Goal: Task Accomplishment & Management: Complete application form

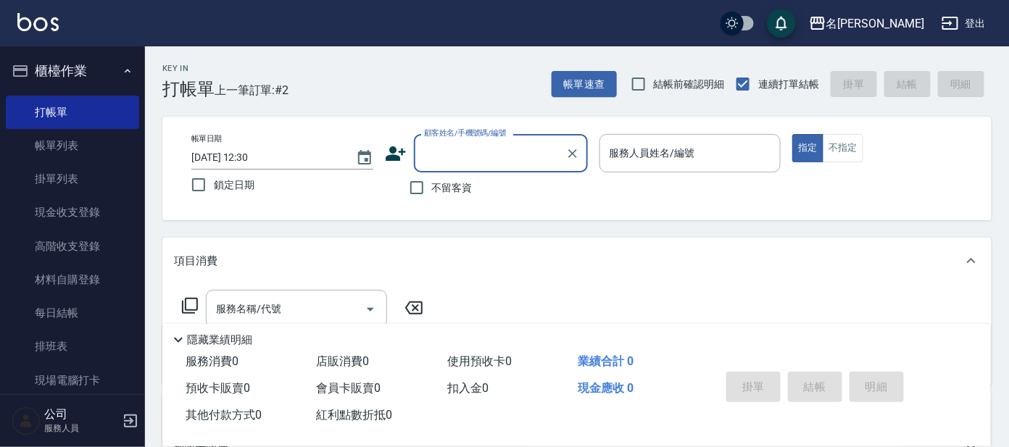
click at [462, 150] on input "顧客姓名/手機號碼/編號" at bounding box center [489, 153] width 139 height 25
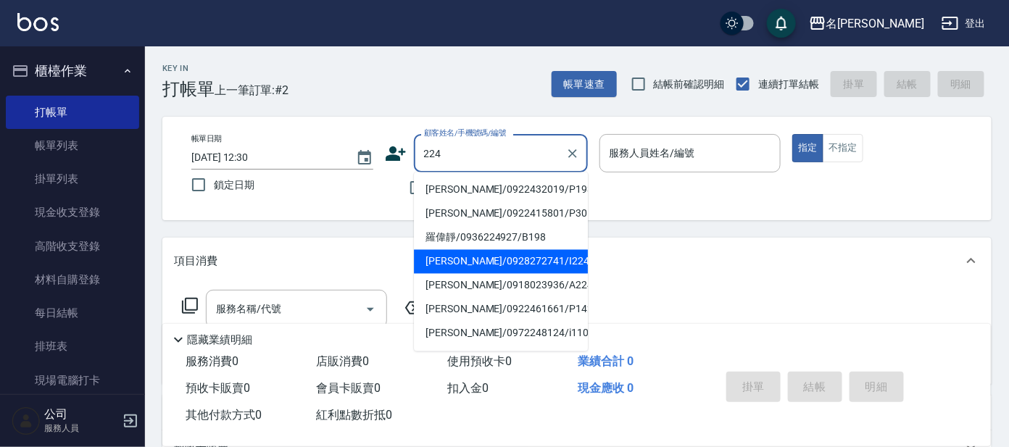
click at [507, 261] on li "[PERSON_NAME]/0928272741/I224" at bounding box center [501, 262] width 174 height 24
type input "[PERSON_NAME]/0928272741/I224"
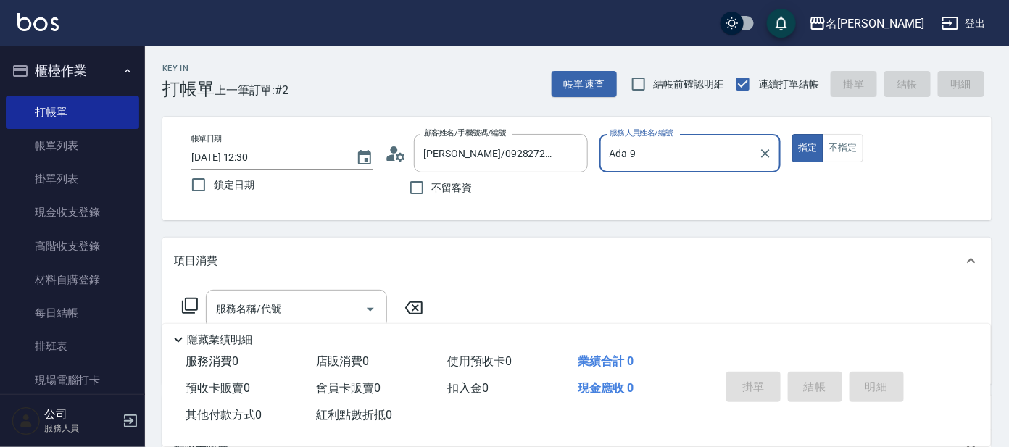
type input "Ada-9"
click at [675, 160] on input "Ada-9" at bounding box center [679, 153] width 147 height 25
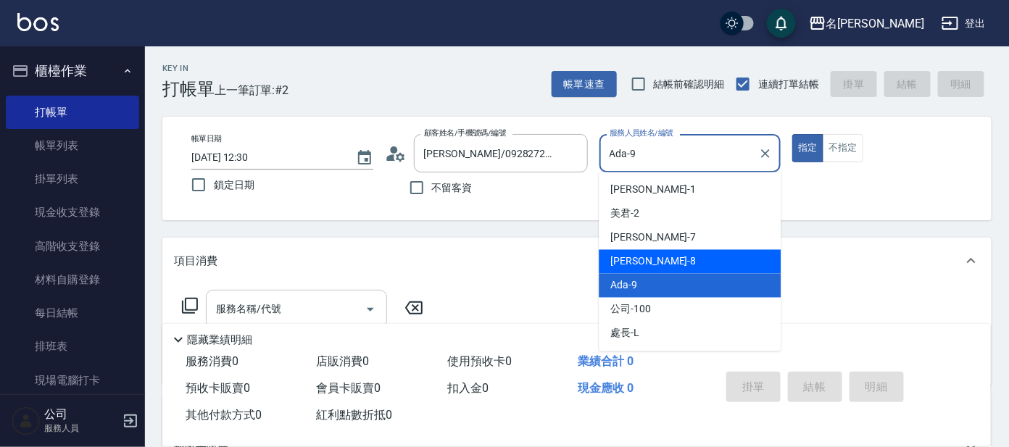
click at [270, 301] on div "服務名稱/代號 服務名稱/代號" at bounding box center [296, 309] width 181 height 38
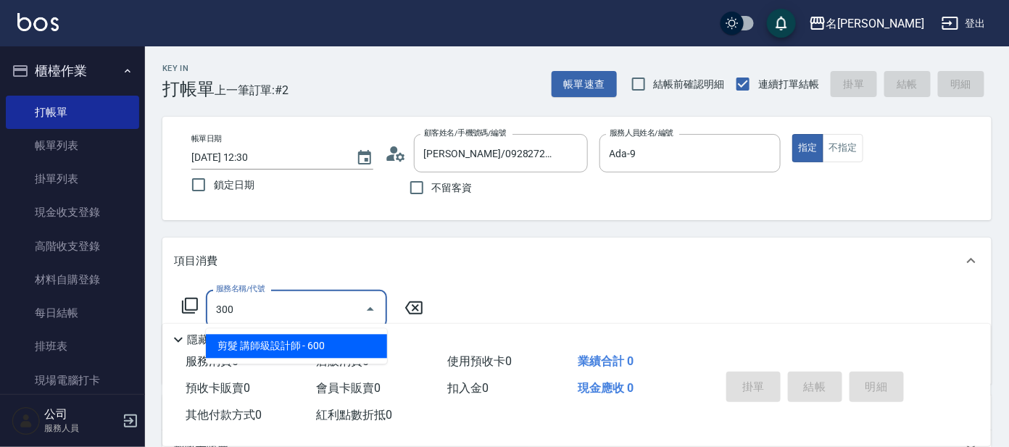
click at [282, 347] on span "剪髮 講師級設計師 - 600" at bounding box center [296, 347] width 181 height 24
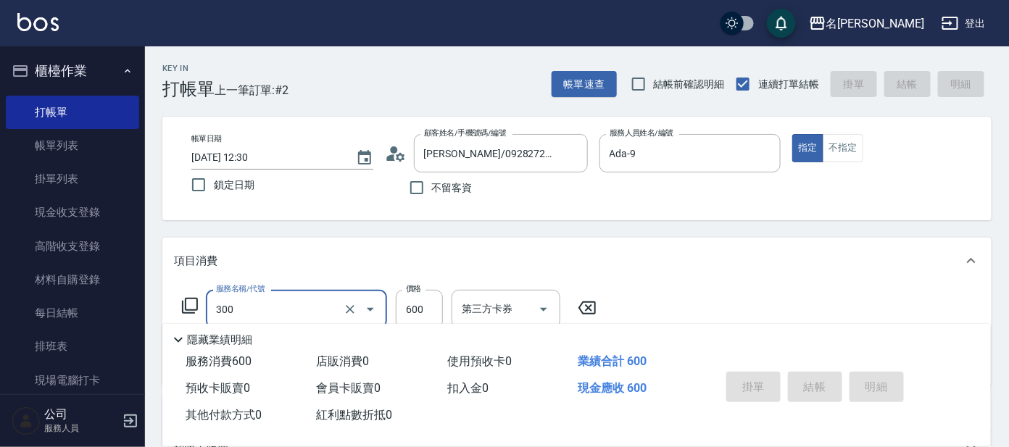
type input "300"
type input "[DATE] 13:17"
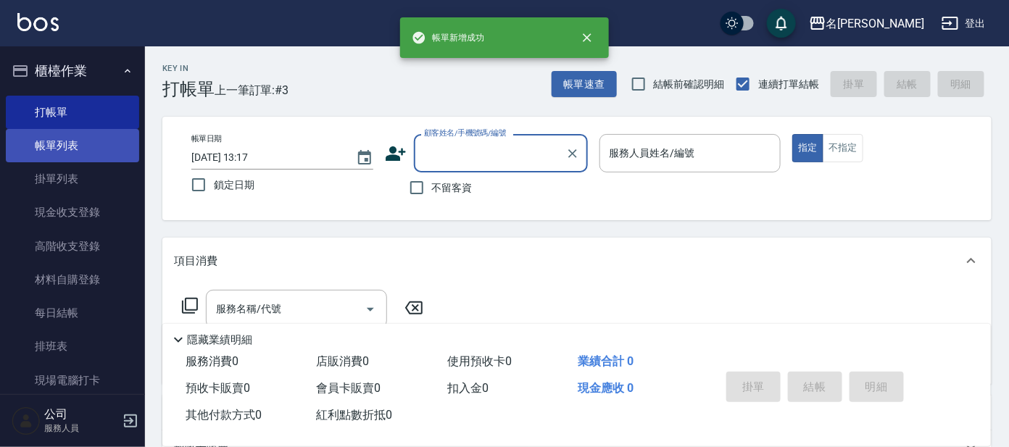
click at [51, 134] on link "帳單列表" at bounding box center [72, 145] width 133 height 33
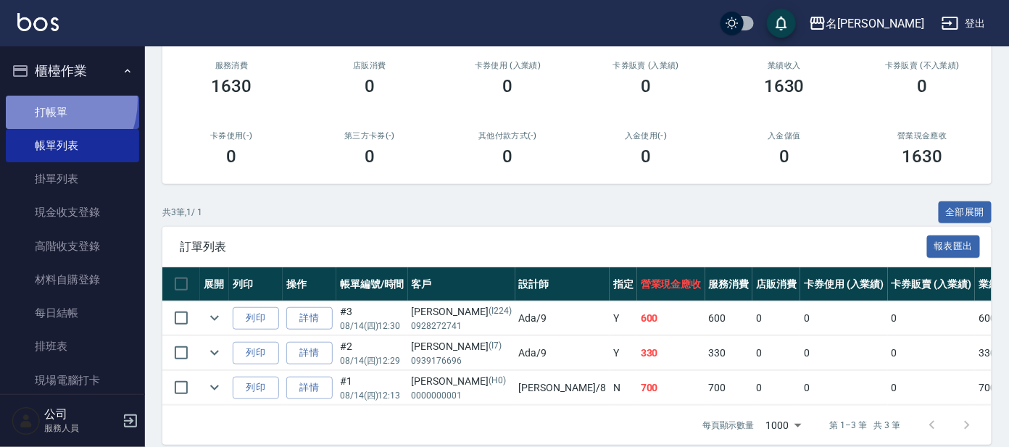
click at [46, 100] on link "打帳單" at bounding box center [72, 112] width 133 height 33
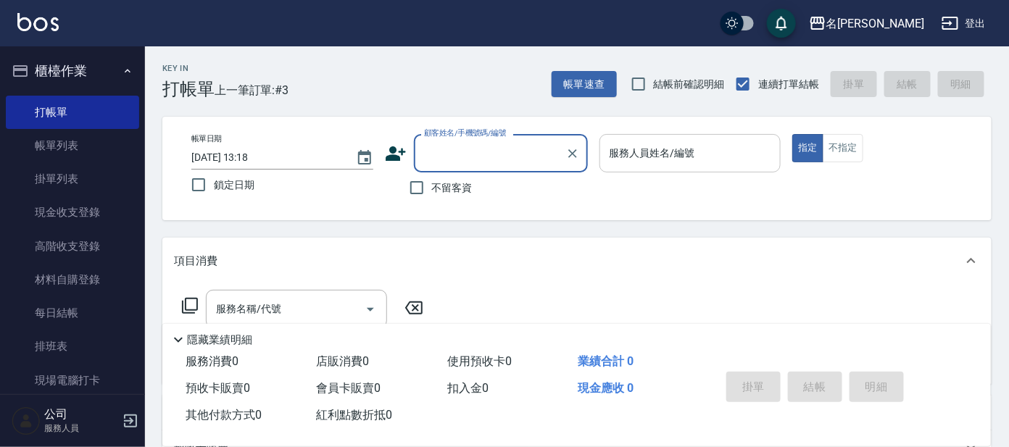
click at [733, 137] on div "服務人員姓名/編號" at bounding box center [691, 153] width 182 height 38
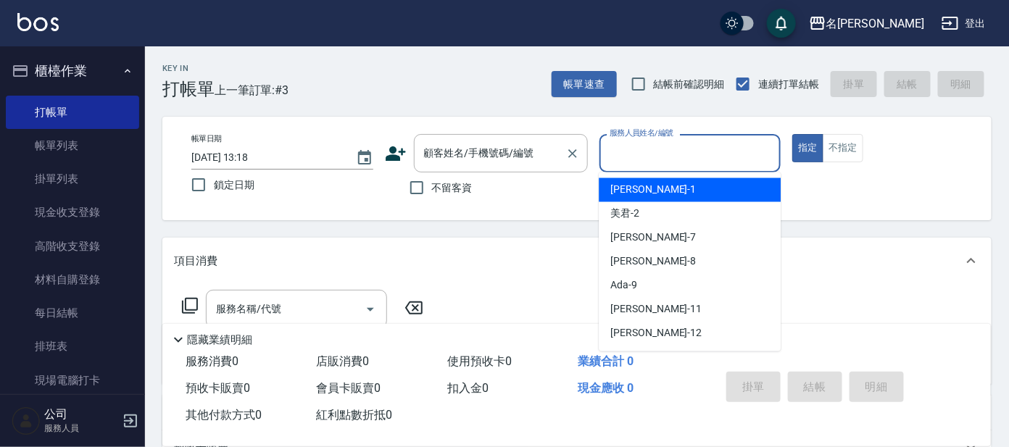
click at [512, 138] on div "顧客姓名/手機號碼/編號" at bounding box center [501, 153] width 174 height 38
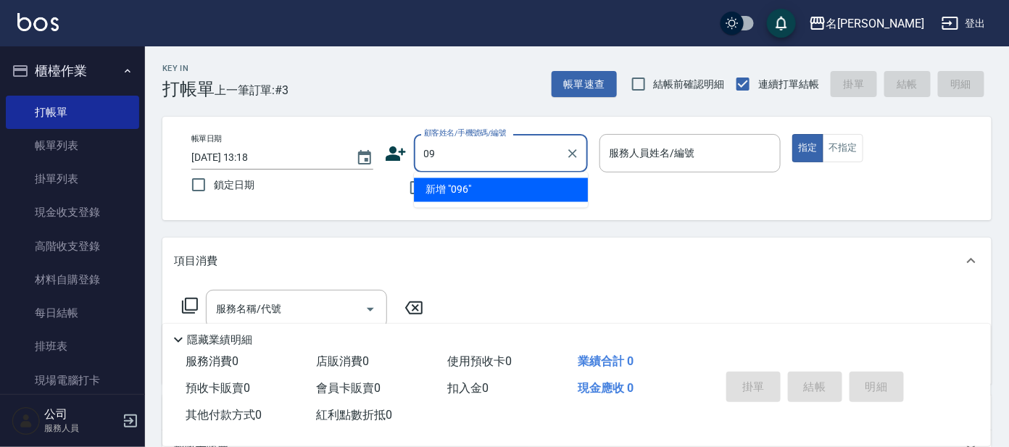
type input "0"
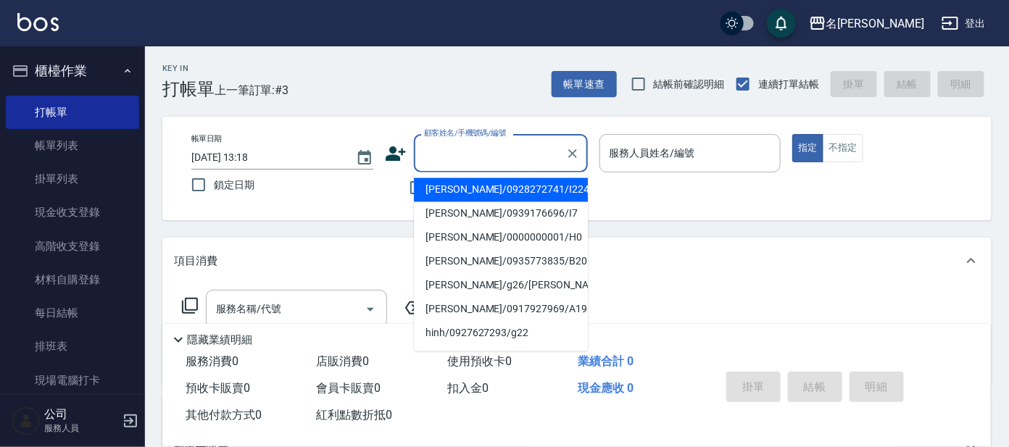
type input "i"
click at [515, 181] on li "[PERSON_NAME]/09000000003/I16" at bounding box center [501, 190] width 174 height 24
type input "[PERSON_NAME]/09000000003/I16"
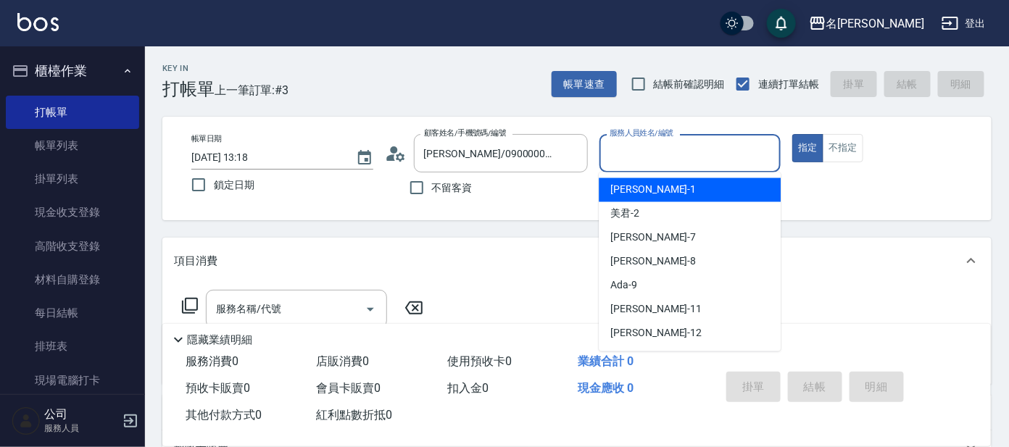
click at [644, 153] on input "服務人員姓名/編號" at bounding box center [690, 153] width 169 height 25
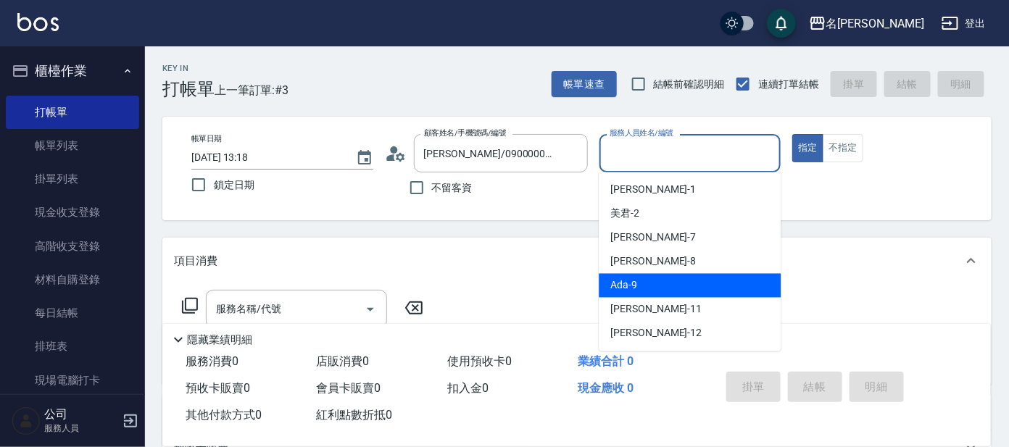
click at [673, 283] on div "Ada -9" at bounding box center [690, 286] width 182 height 24
type input "Ada-9"
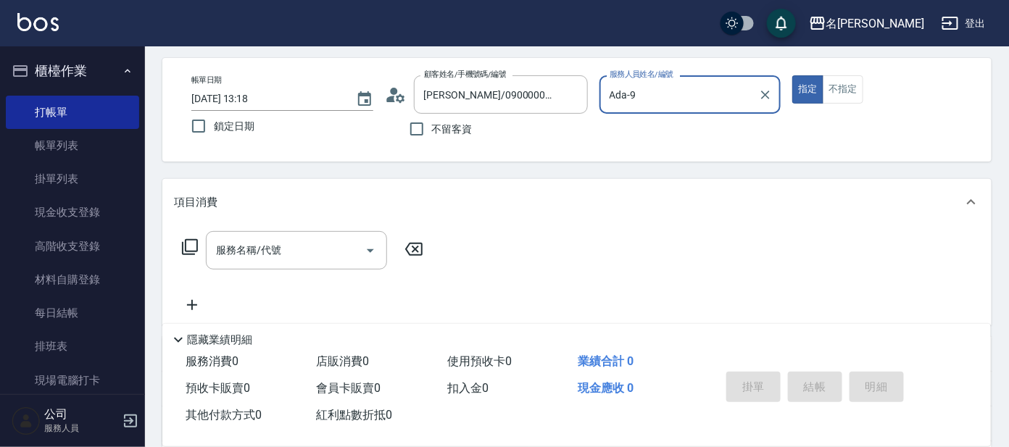
scroll to position [90, 0]
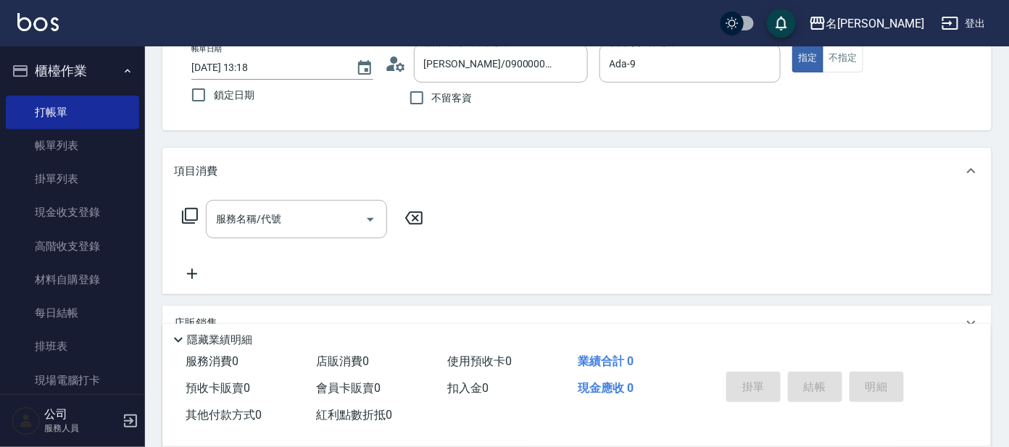
click at [194, 207] on icon at bounding box center [189, 215] width 17 height 17
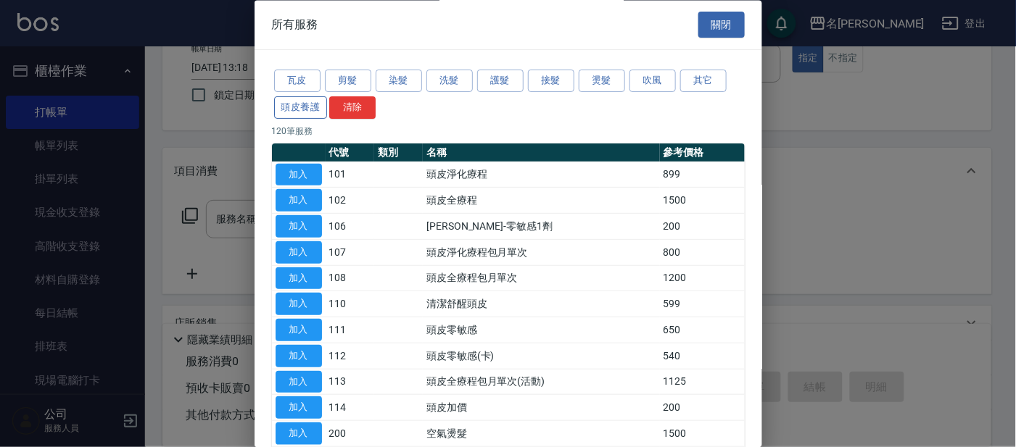
click at [302, 101] on button "頭皮養護" at bounding box center [301, 107] width 54 height 22
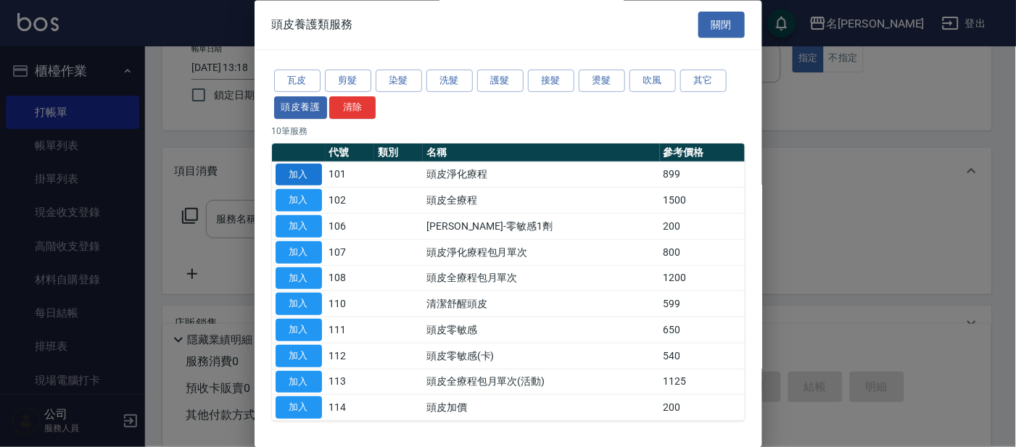
click at [296, 169] on button "加入" at bounding box center [298, 175] width 46 height 22
type input "頭皮淨化療程(101)"
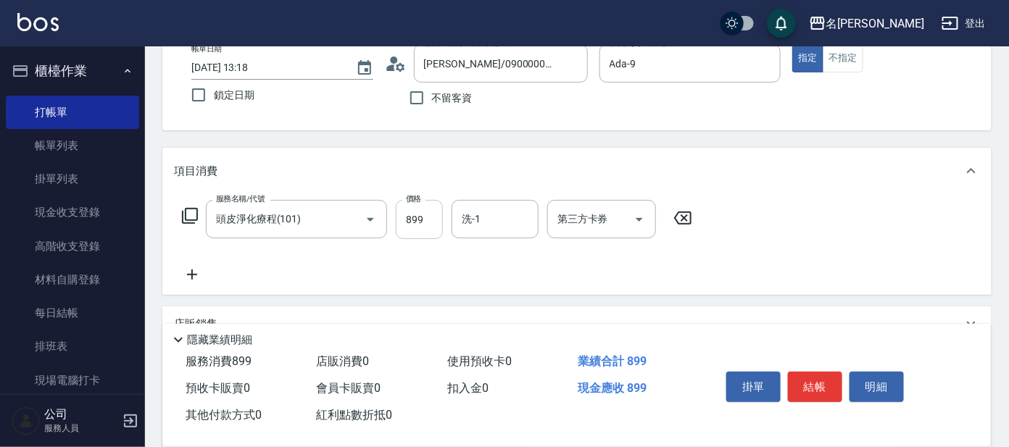
click at [436, 225] on input "899" at bounding box center [419, 219] width 47 height 39
type input "799"
click at [484, 182] on div "項目消費" at bounding box center [576, 171] width 829 height 46
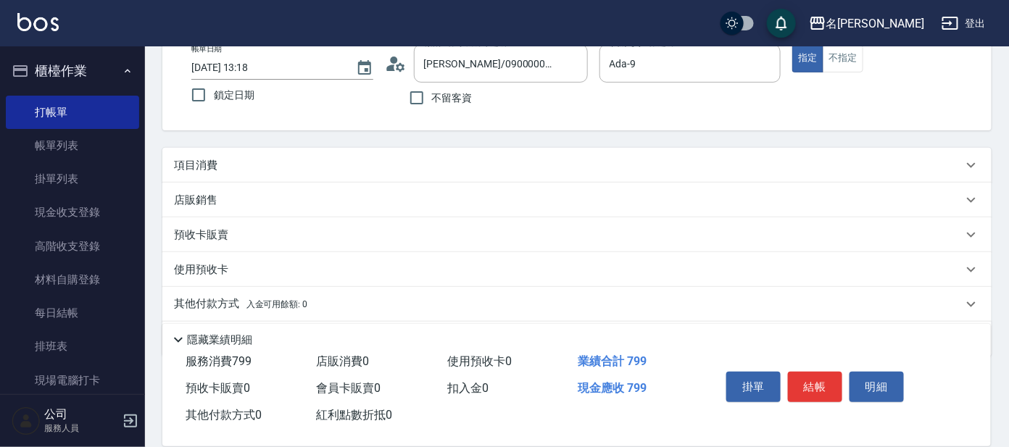
click at [507, 173] on div "項目消費" at bounding box center [576, 165] width 829 height 35
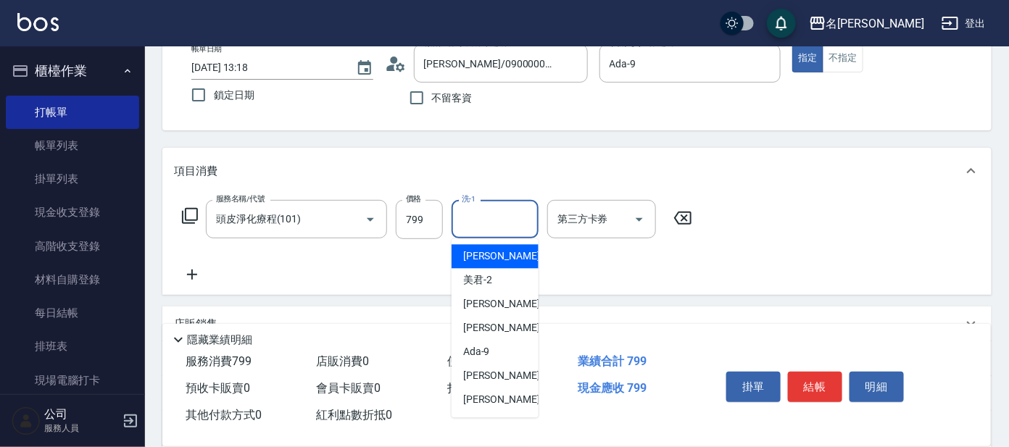
click at [501, 212] on input "洗-1" at bounding box center [495, 219] width 74 height 25
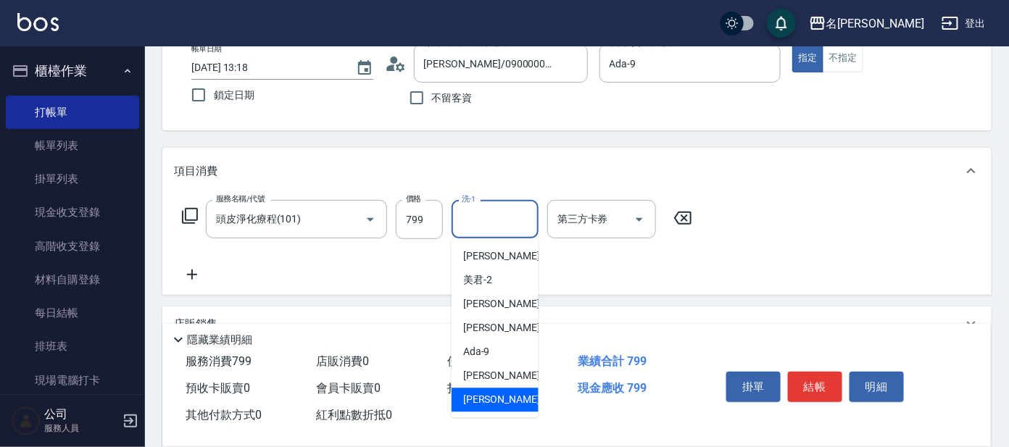
click at [498, 400] on div "云潔 -12" at bounding box center [495, 401] width 87 height 24
type input "云潔-12"
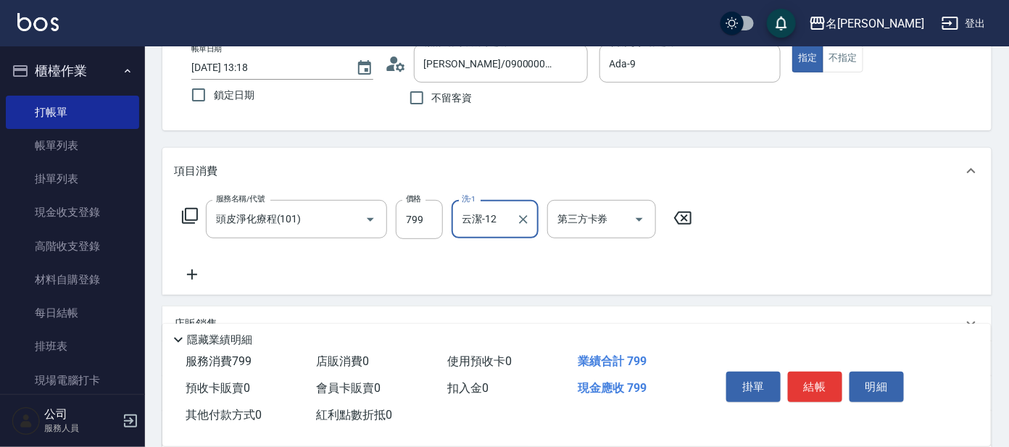
click at [190, 219] on icon at bounding box center [190, 216] width 16 height 16
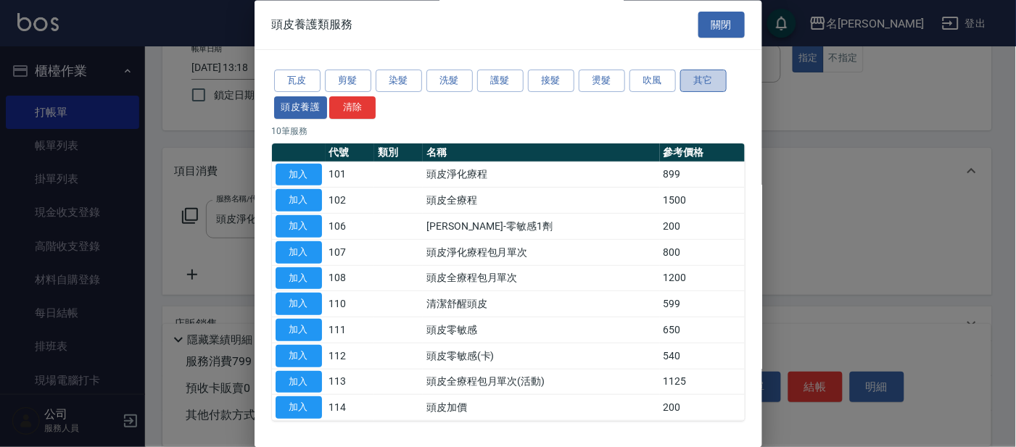
click at [711, 77] on button "其它" at bounding box center [703, 81] width 46 height 22
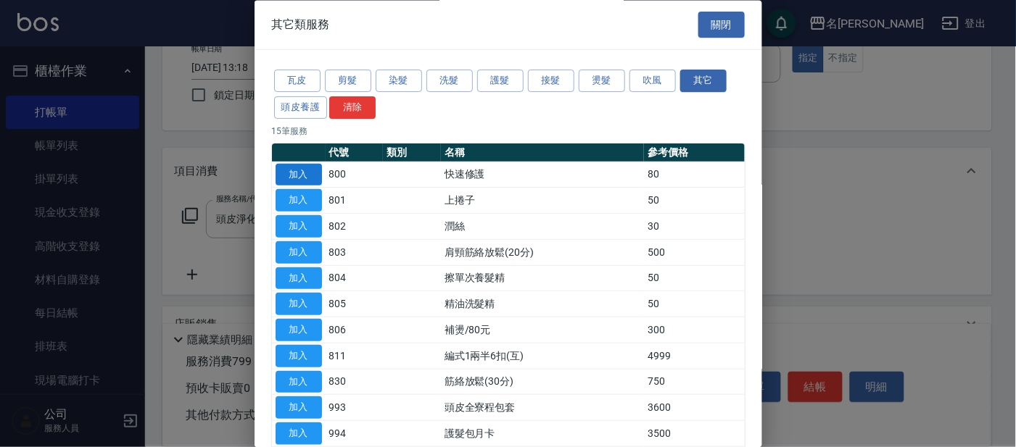
click at [310, 168] on button "加入" at bounding box center [298, 175] width 46 height 22
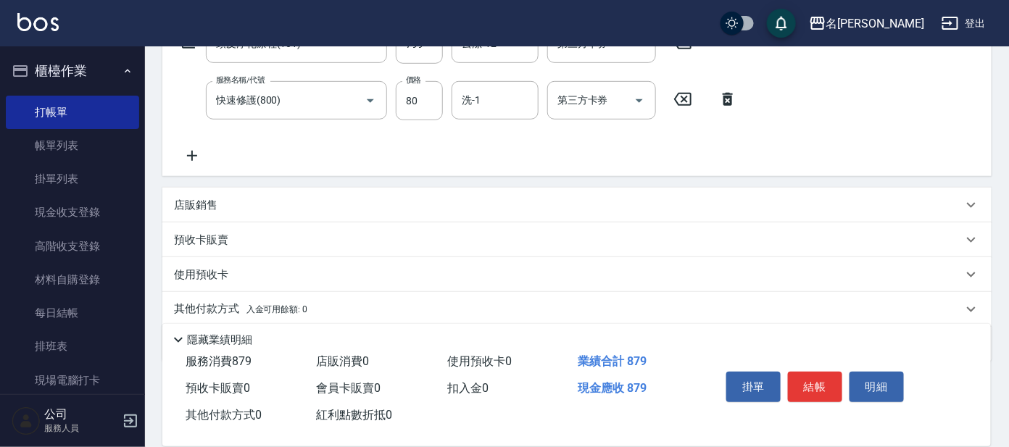
scroll to position [271, 0]
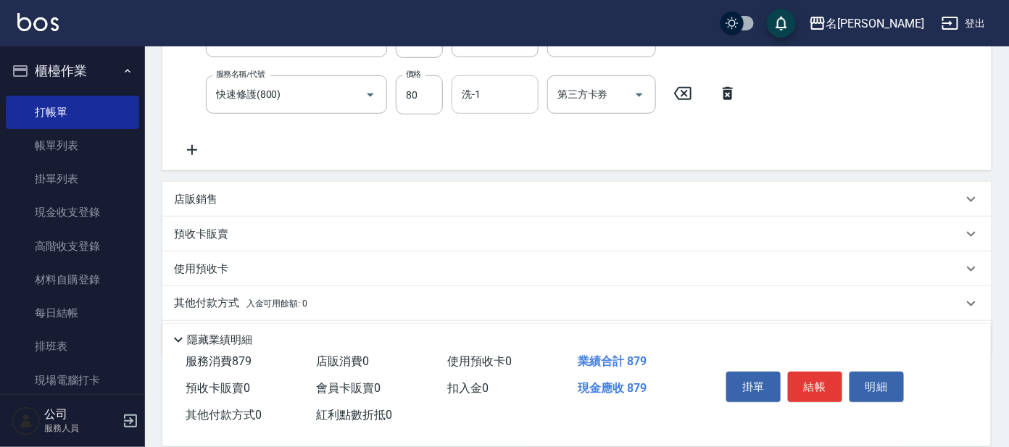
click at [492, 97] on input "洗-1" at bounding box center [495, 94] width 74 height 25
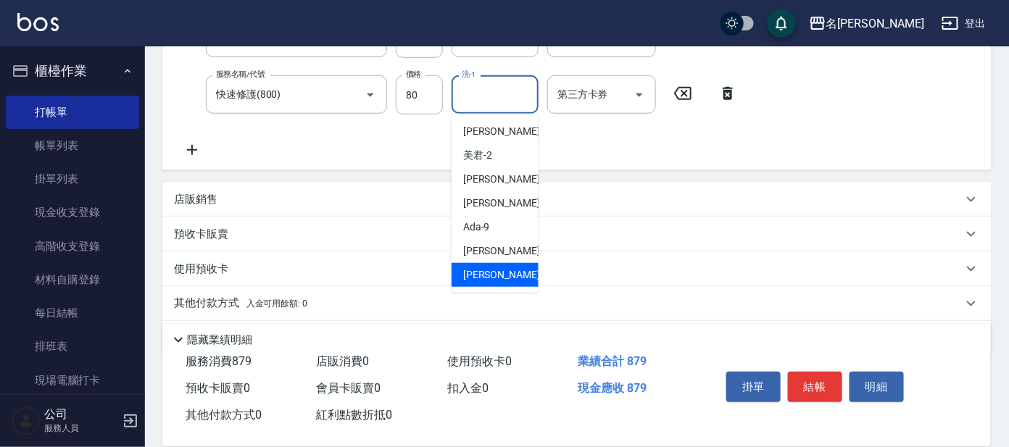
click at [484, 270] on span "云潔 -12" at bounding box center [508, 274] width 91 height 15
type input "云潔-12"
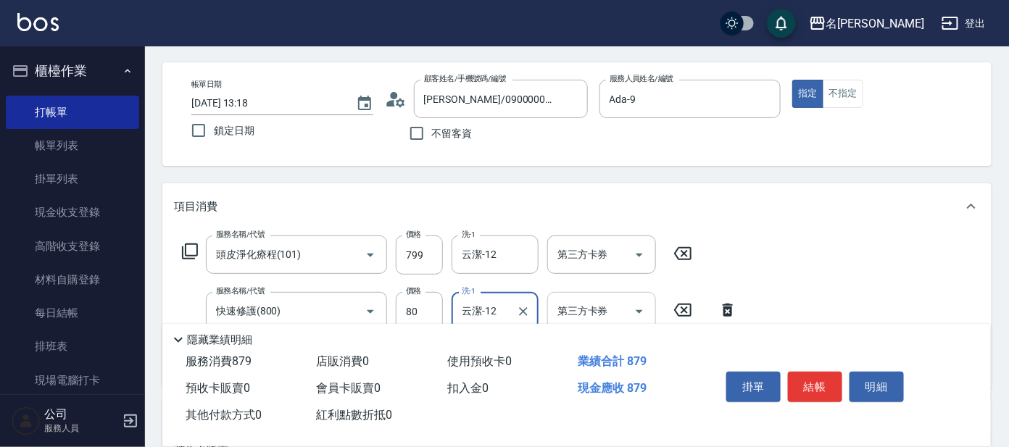
scroll to position [0, 0]
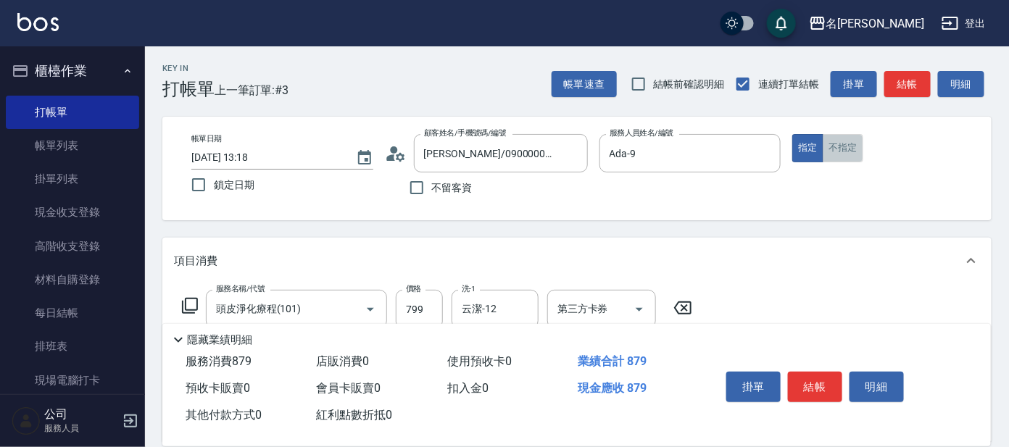
click at [852, 144] on button "不指定" at bounding box center [843, 148] width 41 height 28
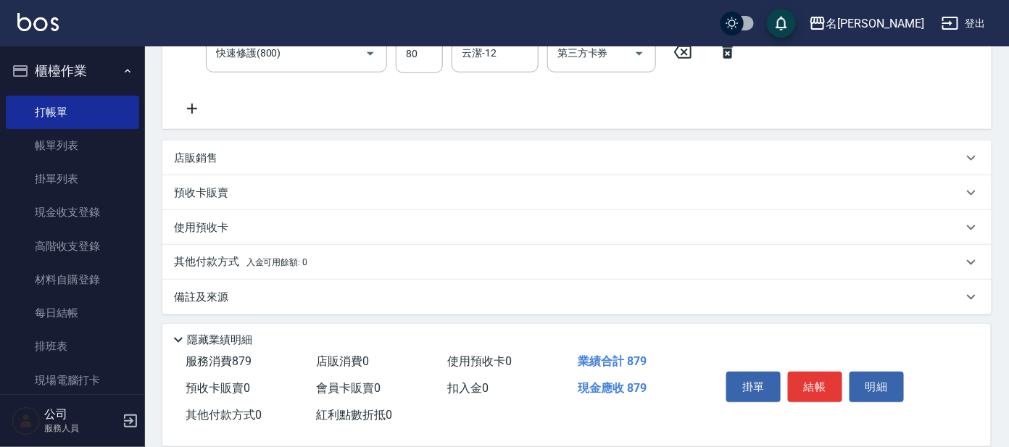
scroll to position [315, 0]
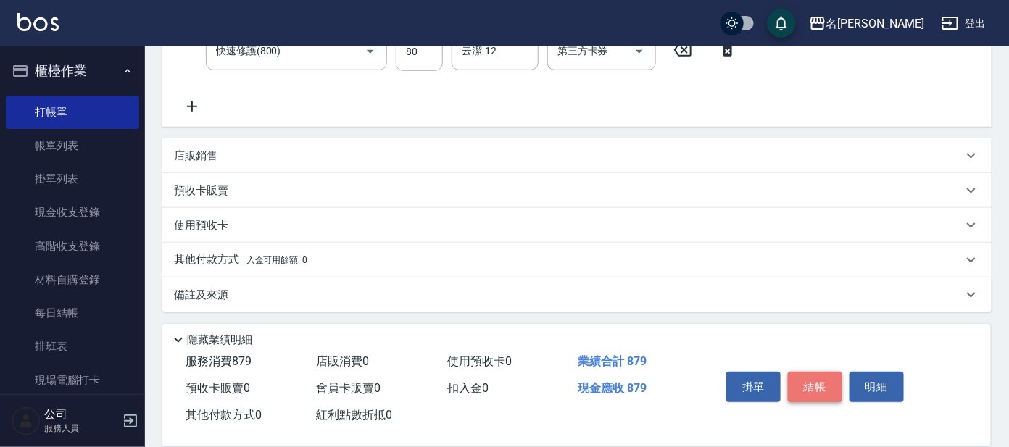
drag, startPoint x: 818, startPoint y: 378, endPoint x: 826, endPoint y: 378, distance: 8.0
click at [818, 379] on button "結帳" at bounding box center [815, 387] width 54 height 30
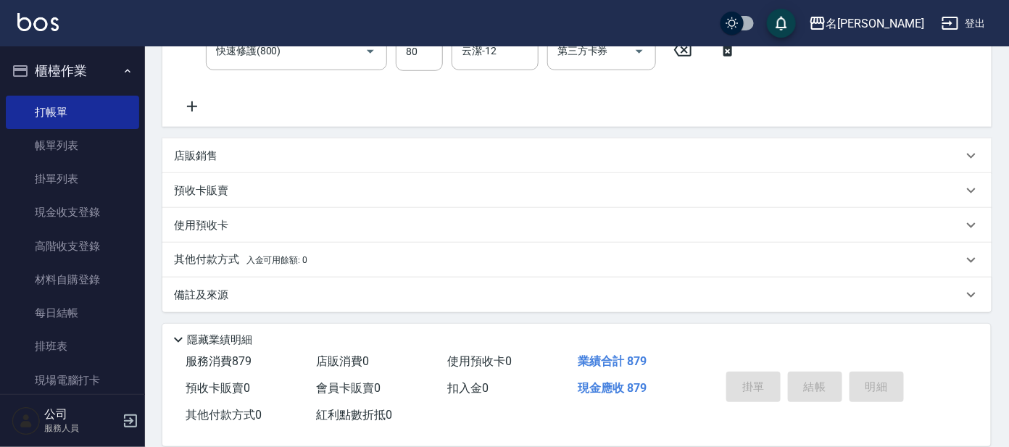
type input "[DATE] 14:14"
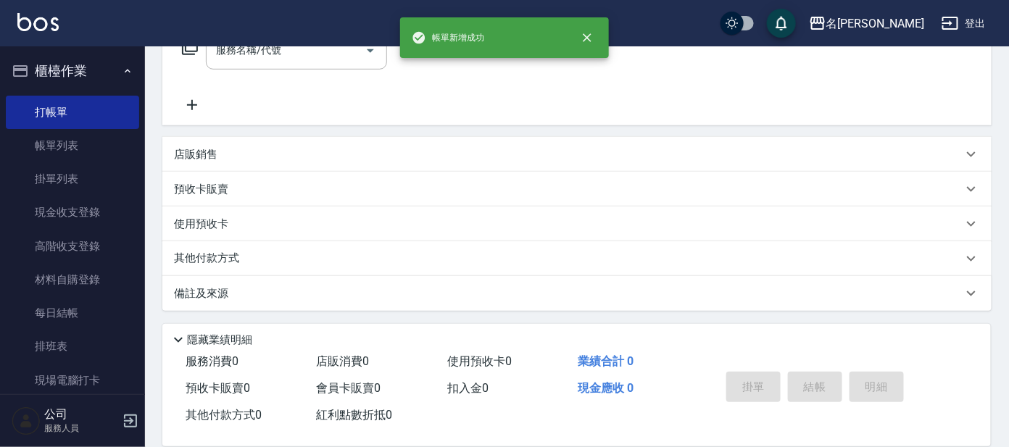
scroll to position [0, 0]
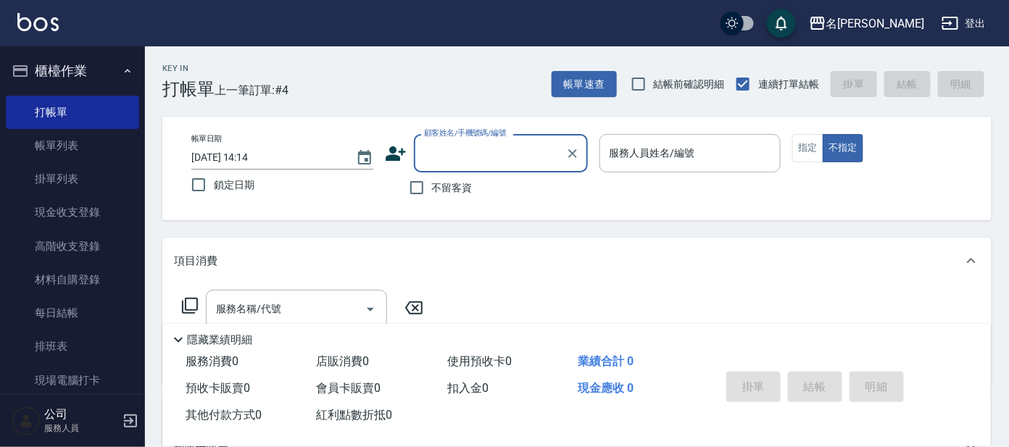
click at [481, 149] on input "顧客姓名/手機號碼/編號" at bounding box center [489, 153] width 139 height 25
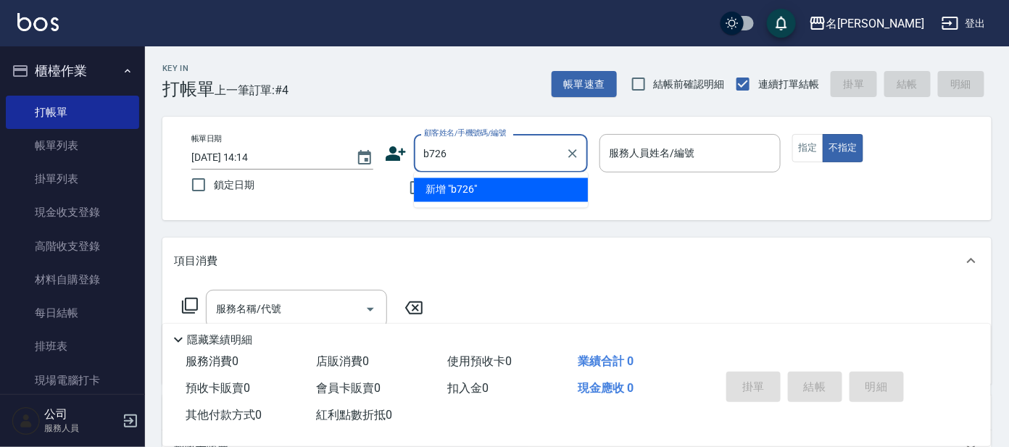
click at [429, 155] on input "b726" at bounding box center [489, 153] width 139 height 25
click at [481, 161] on input "B726" at bounding box center [489, 153] width 139 height 25
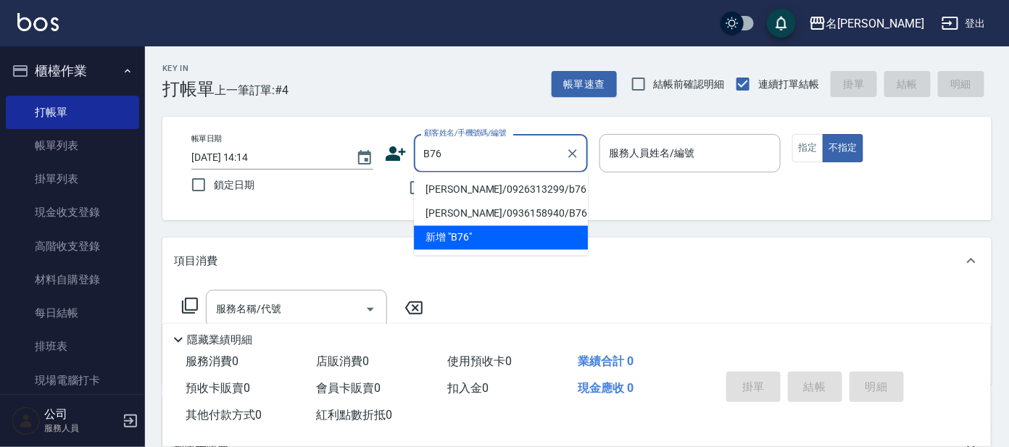
click at [483, 162] on input "B76" at bounding box center [489, 153] width 139 height 25
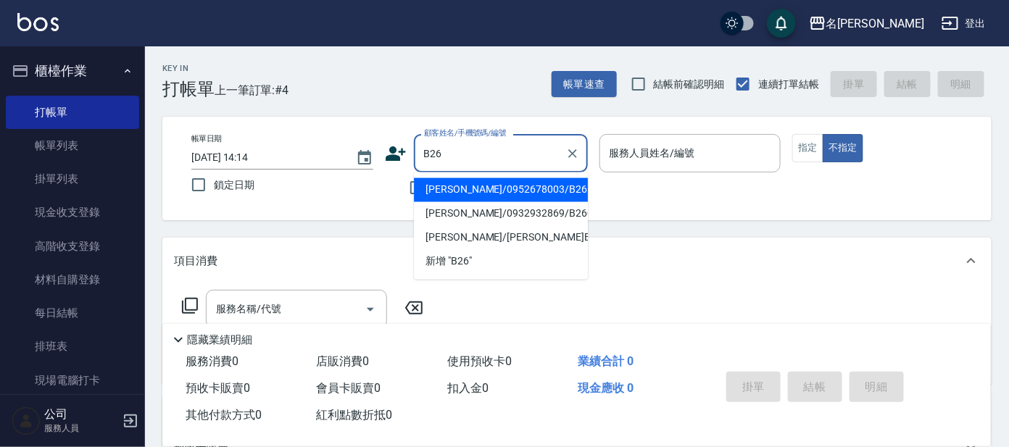
click at [475, 149] on input "B26" at bounding box center [489, 153] width 139 height 25
type input "B"
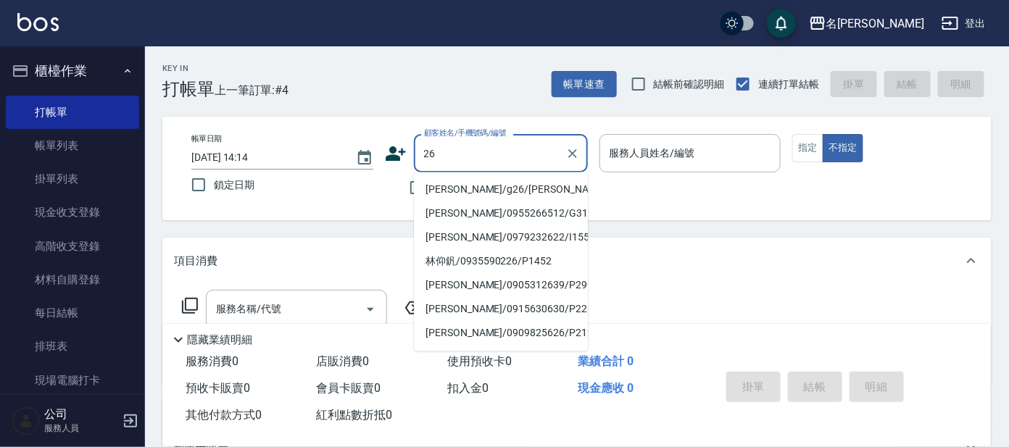
click at [499, 185] on li "[PERSON_NAME]/g26/[PERSON_NAME]" at bounding box center [501, 190] width 174 height 24
type input "[PERSON_NAME]/g26/[PERSON_NAME]"
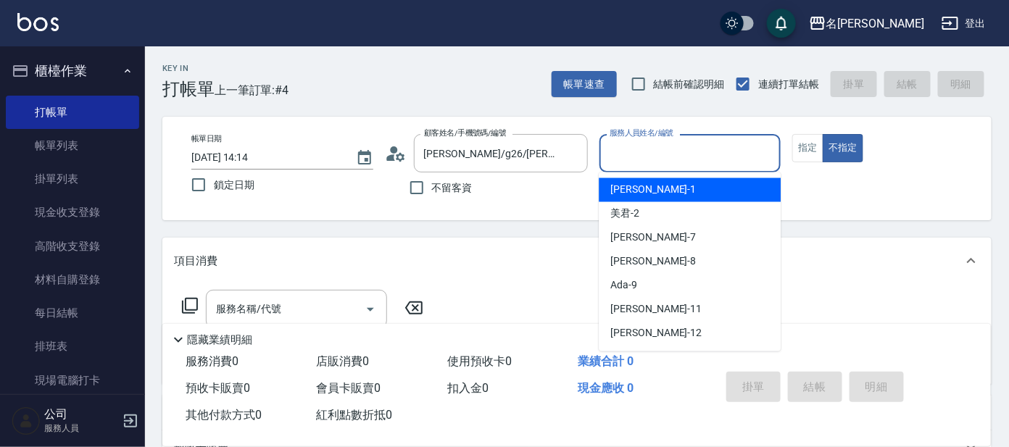
click at [700, 151] on input "服務人員姓名/編號" at bounding box center [690, 153] width 169 height 25
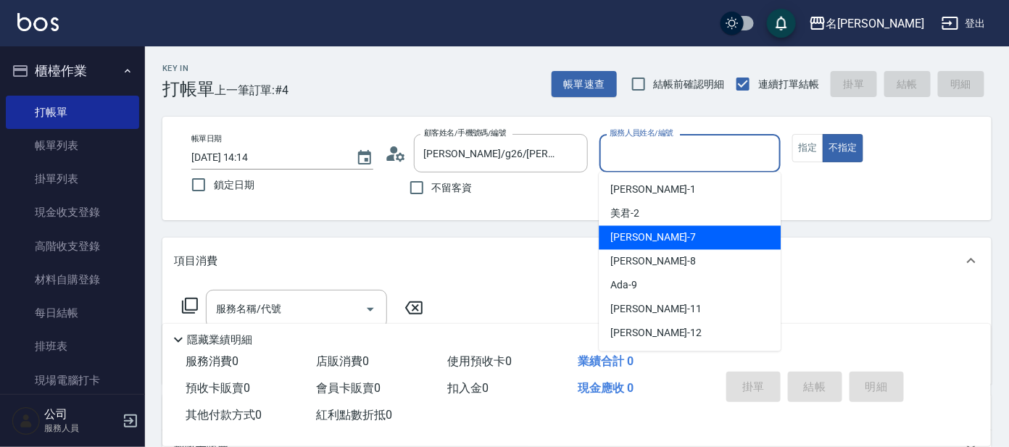
click at [658, 241] on div "[PERSON_NAME] -7" at bounding box center [690, 238] width 182 height 24
type input "[PERSON_NAME]-7"
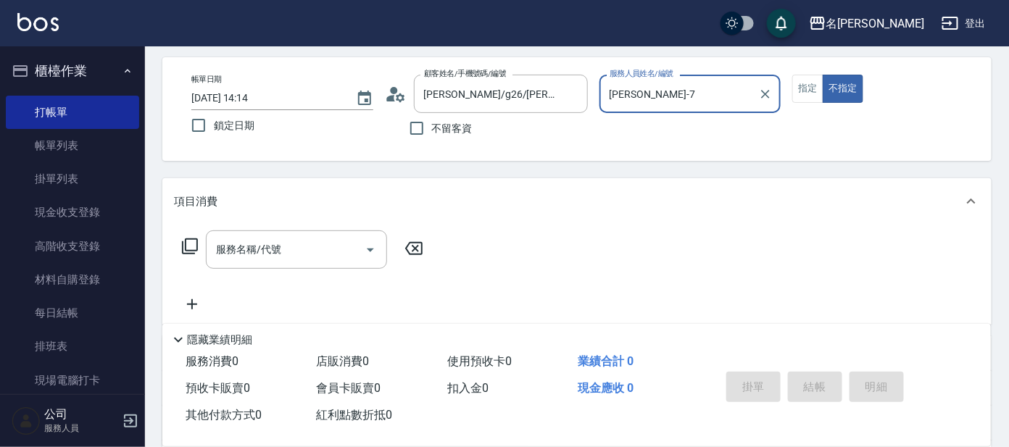
scroll to position [90, 0]
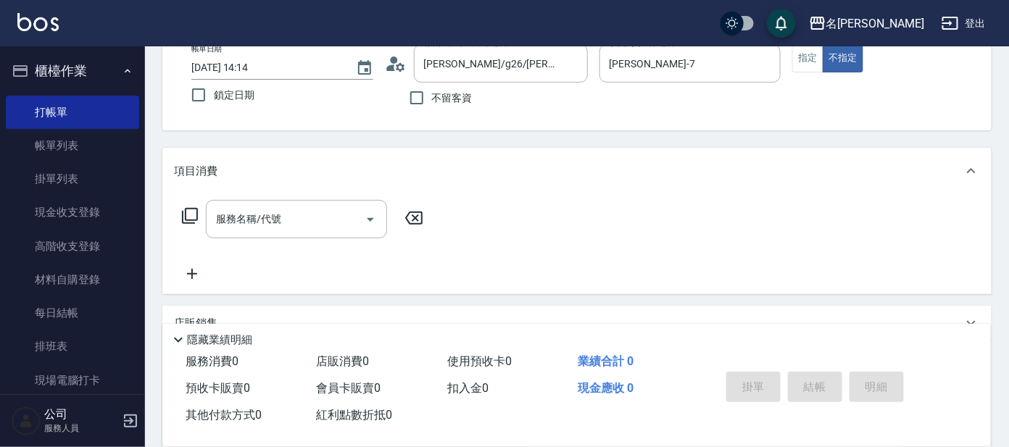
click at [196, 217] on icon at bounding box center [190, 216] width 16 height 16
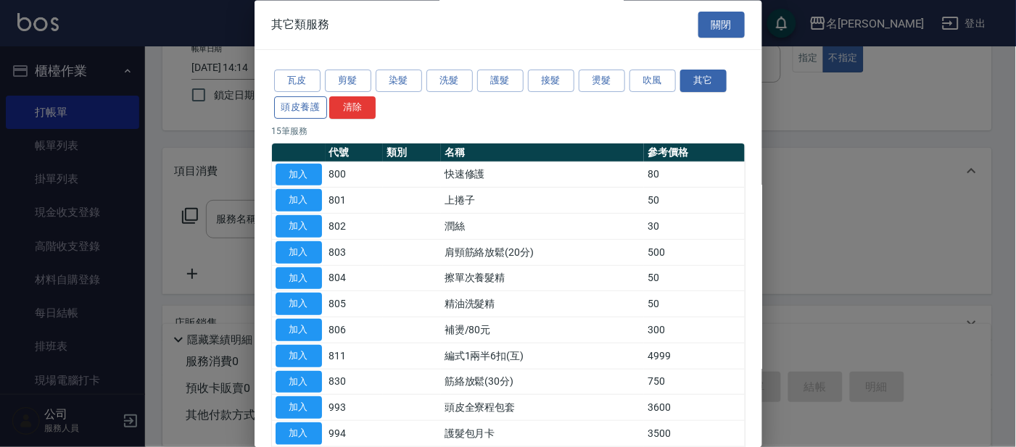
click at [301, 99] on button "頭皮養護" at bounding box center [301, 107] width 54 height 22
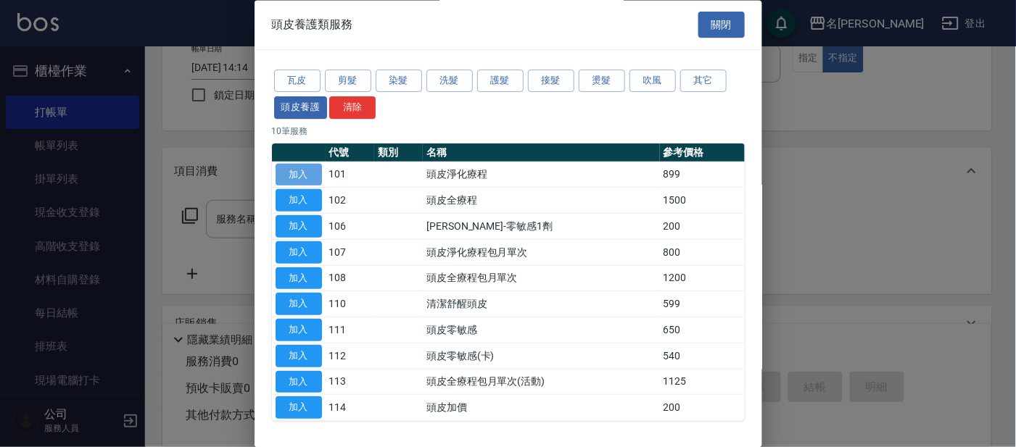
click at [311, 169] on button "加入" at bounding box center [298, 175] width 46 height 22
type input "頭皮淨化療程(101)"
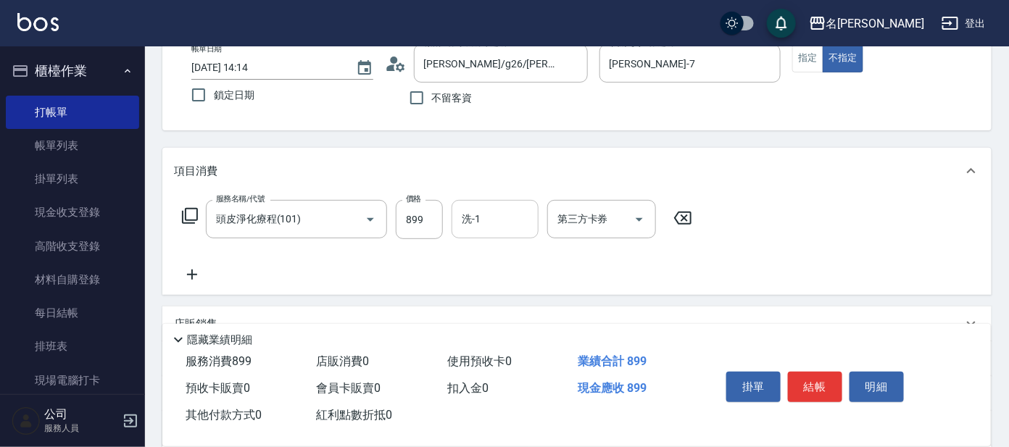
click at [473, 215] on input "洗-1" at bounding box center [495, 219] width 74 height 25
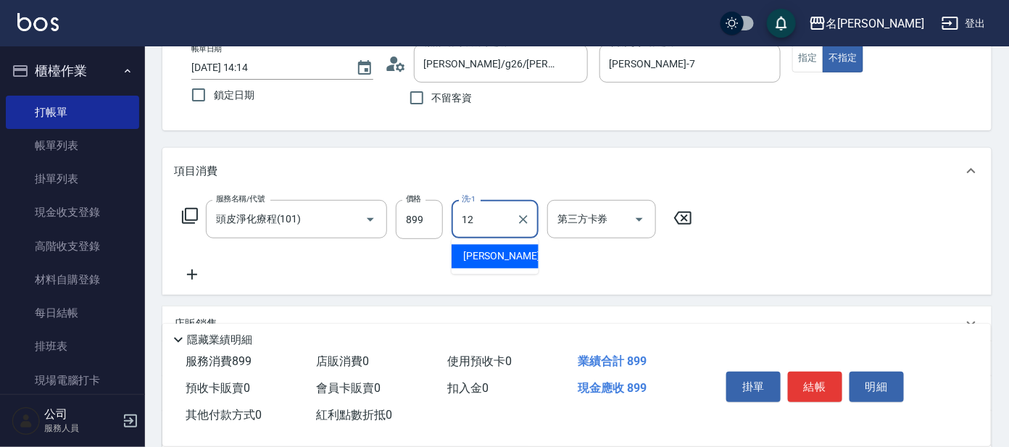
drag, startPoint x: 495, startPoint y: 253, endPoint x: 469, endPoint y: 240, distance: 29.2
click at [489, 253] on span "云潔 -12" at bounding box center [508, 256] width 91 height 15
type input "云潔-12"
click at [426, 214] on input "899" at bounding box center [419, 219] width 47 height 39
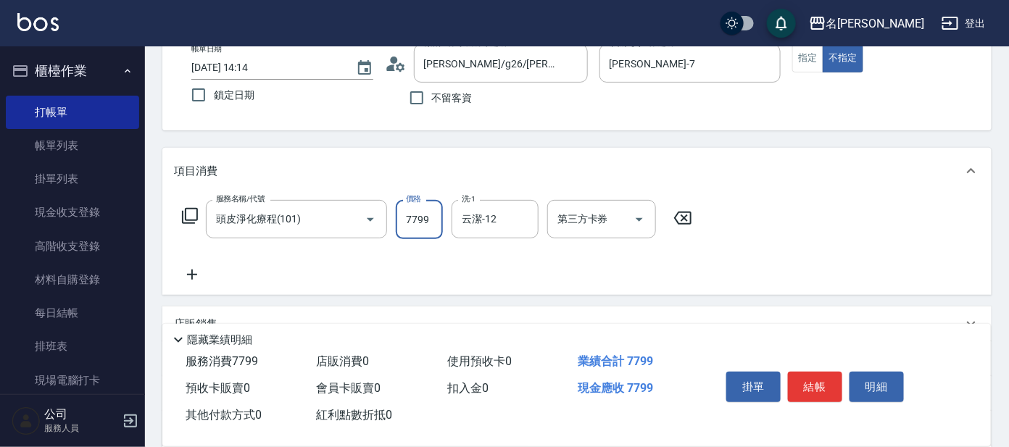
click at [412, 219] on input "7799" at bounding box center [419, 219] width 47 height 39
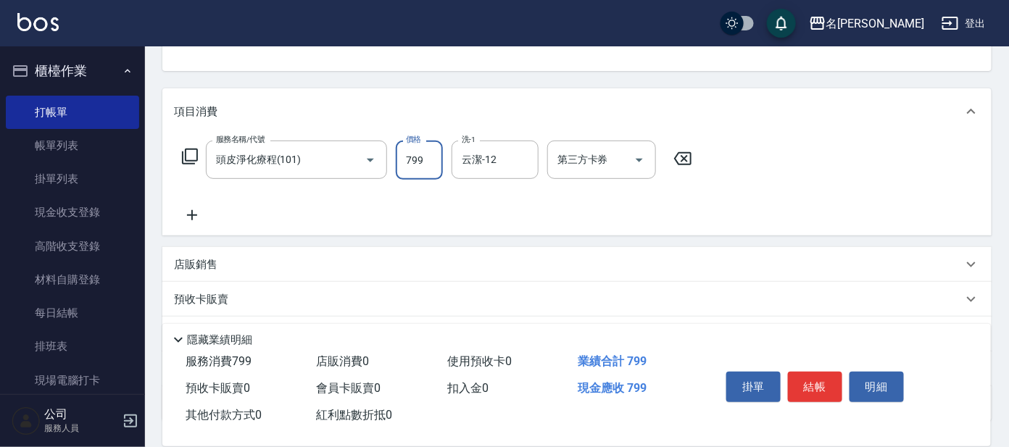
scroll to position [181, 0]
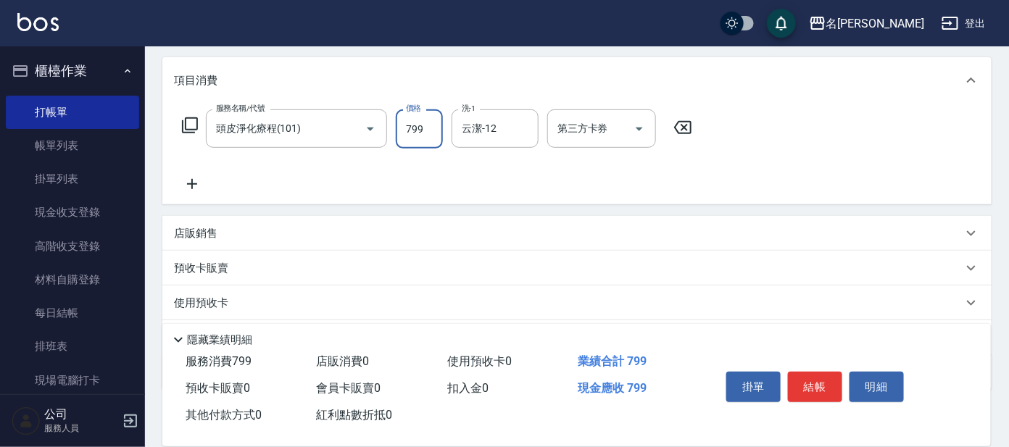
type input "799"
click at [185, 120] on icon at bounding box center [190, 125] width 16 height 16
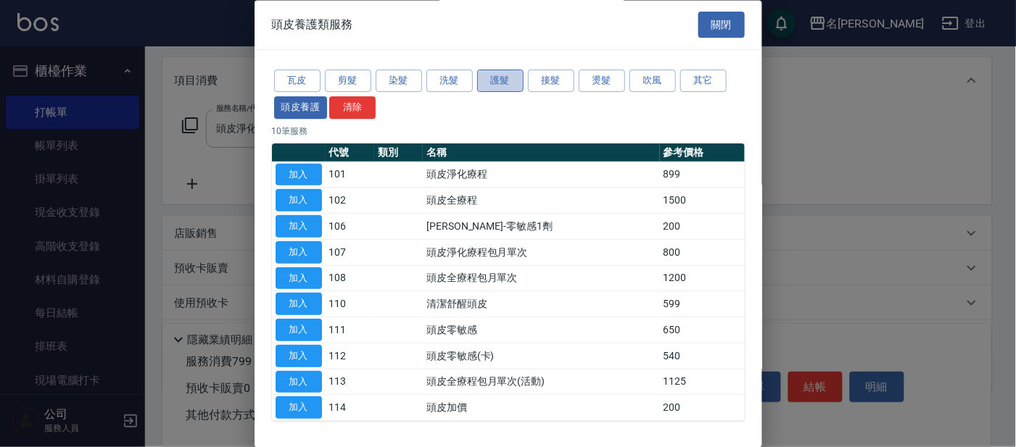
click at [498, 78] on button "護髮" at bounding box center [500, 81] width 46 height 22
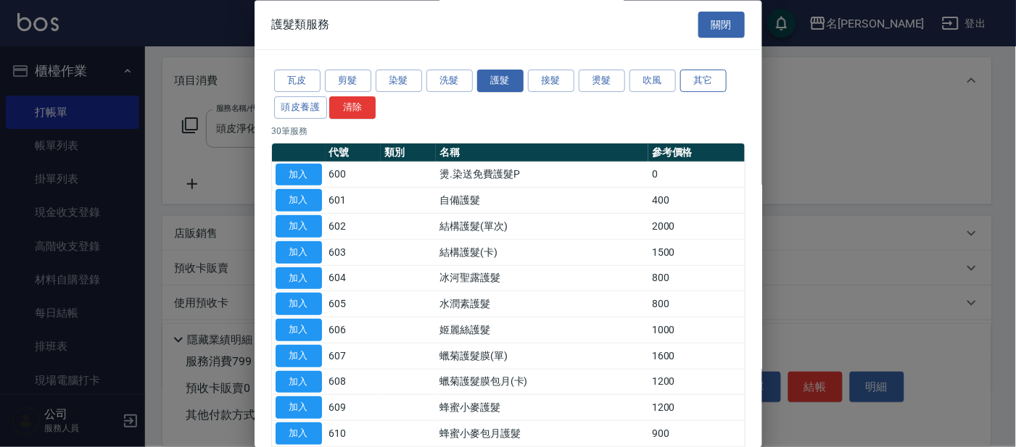
click at [689, 75] on button "其它" at bounding box center [703, 81] width 46 height 22
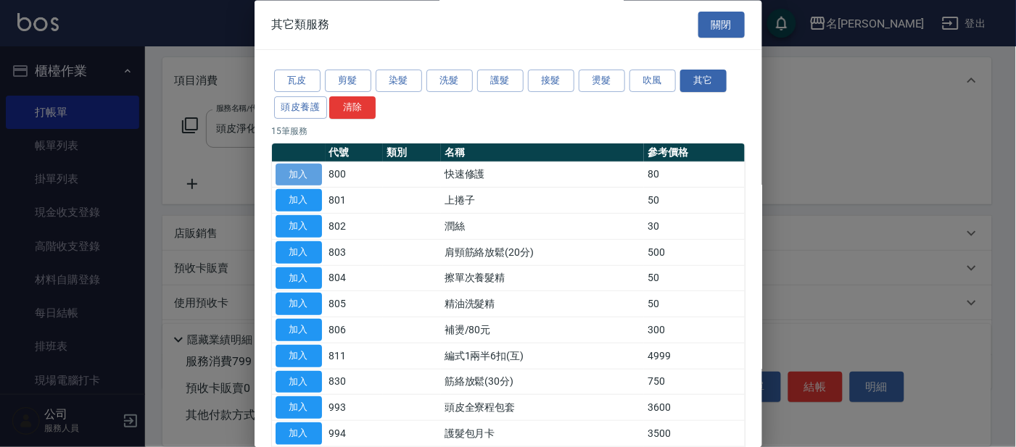
click at [299, 165] on button "加入" at bounding box center [298, 175] width 46 height 22
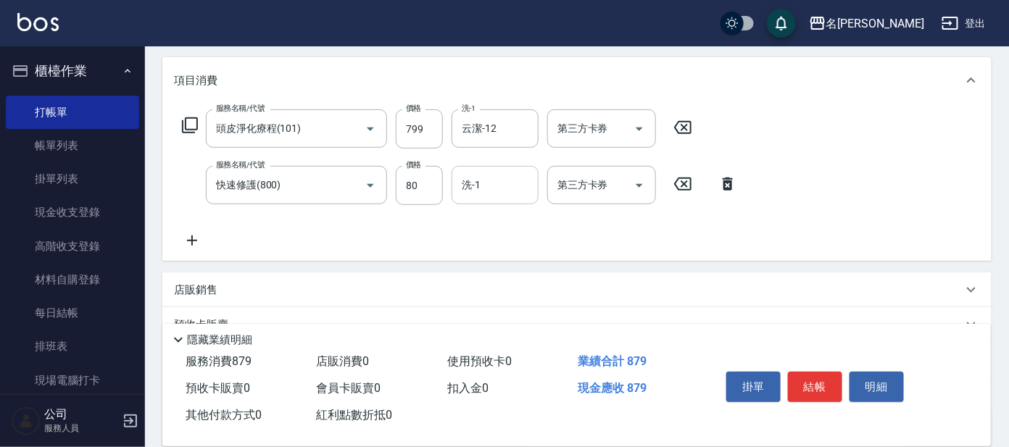
click at [515, 186] on input "洗-1" at bounding box center [495, 185] width 74 height 25
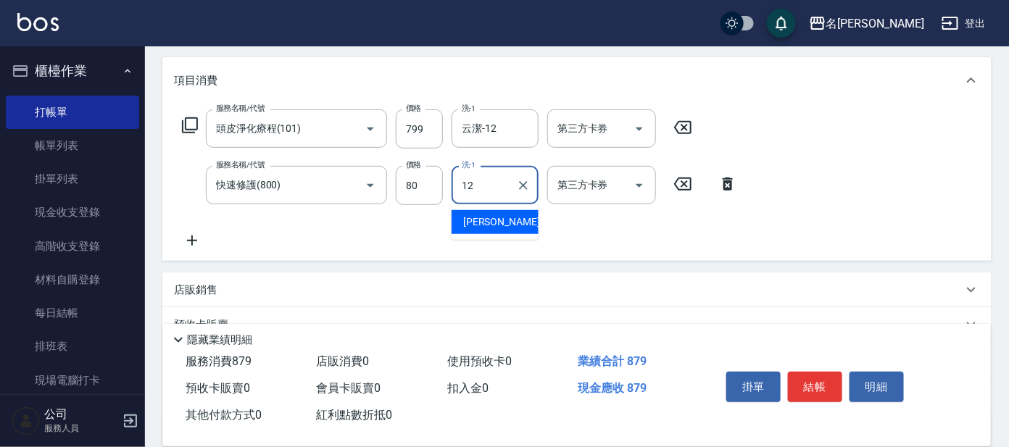
click at [515, 219] on div "云潔 -12" at bounding box center [495, 222] width 87 height 24
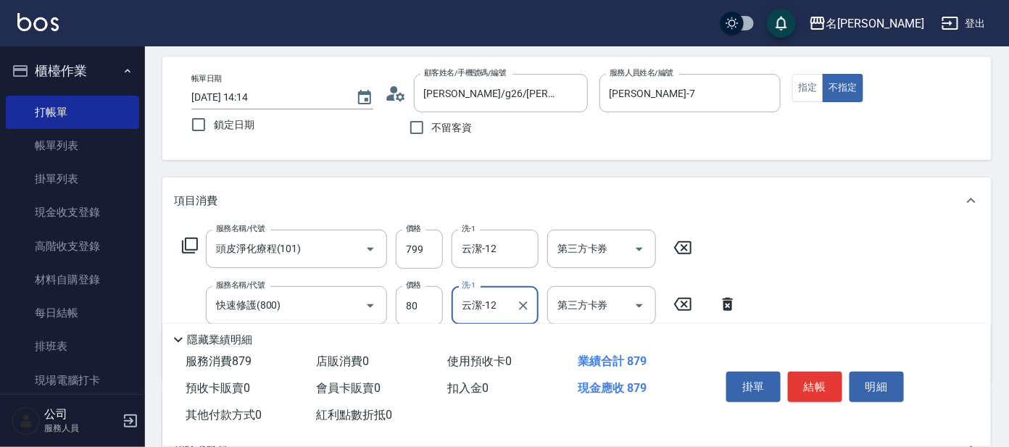
scroll to position [90, 0]
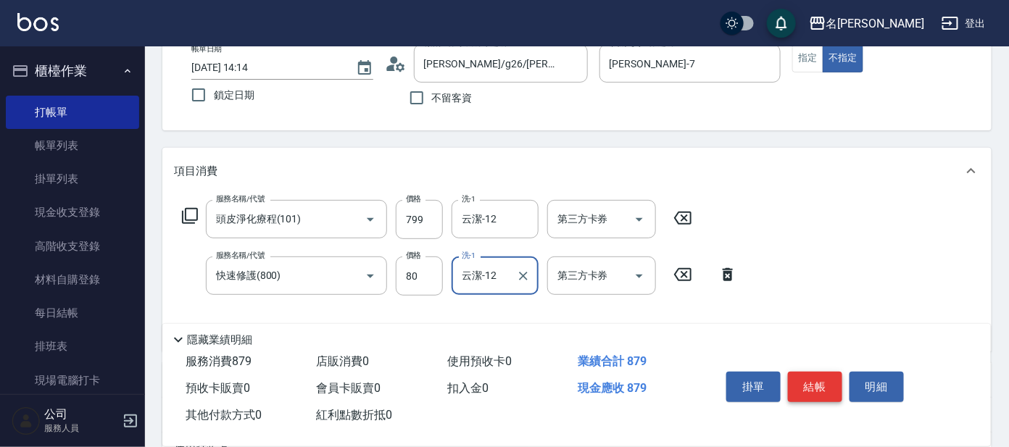
type input "云潔-12"
click at [805, 378] on button "結帳" at bounding box center [815, 387] width 54 height 30
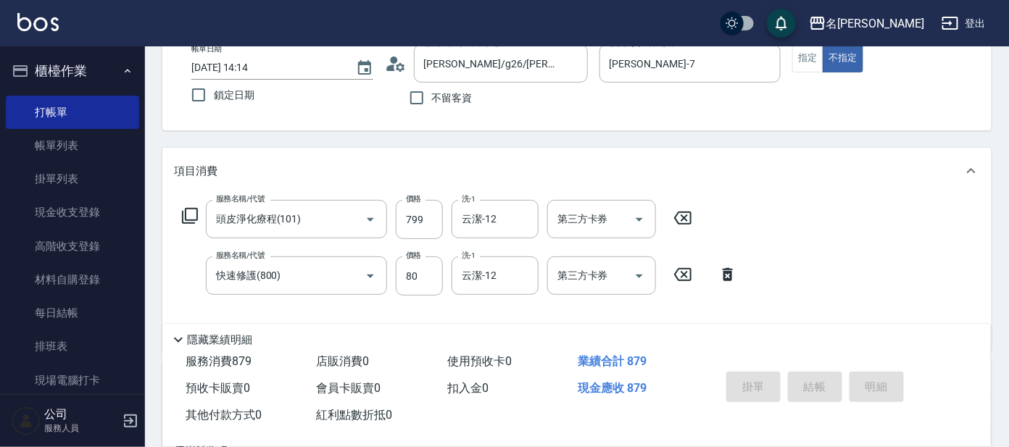
type input "[DATE] 14:48"
